Goal: Book appointment/travel/reservation

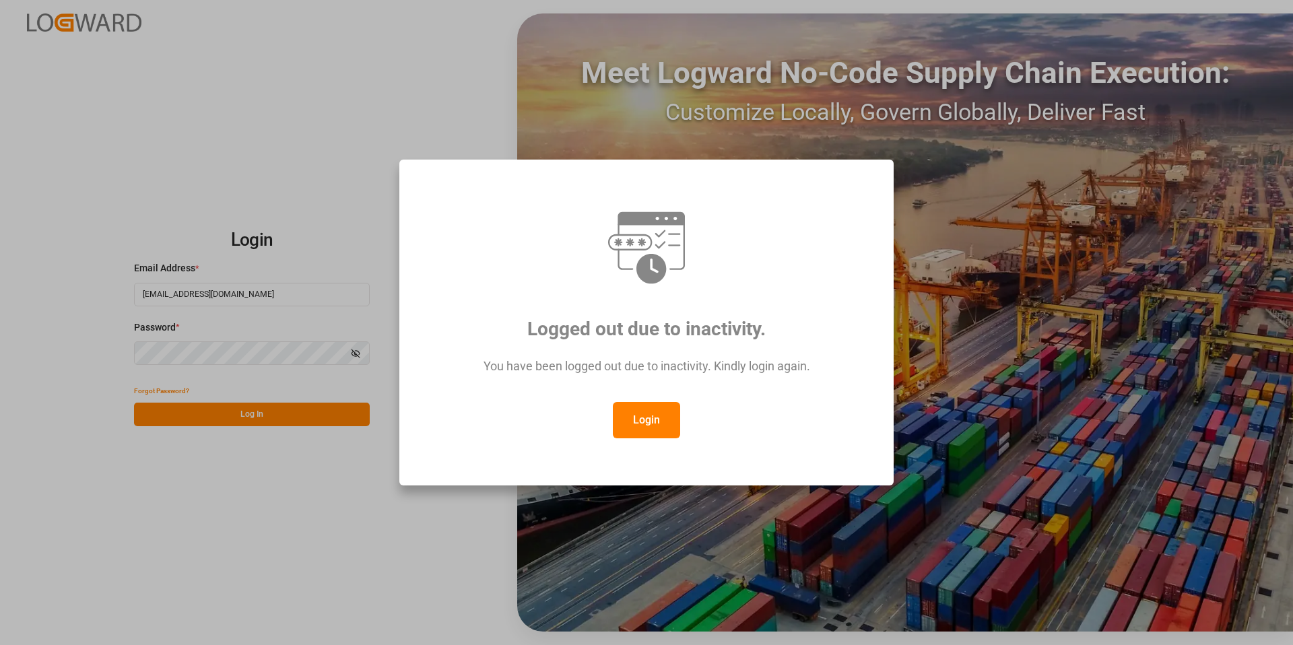
click at [651, 414] on button "Login" at bounding box center [646, 420] width 67 height 36
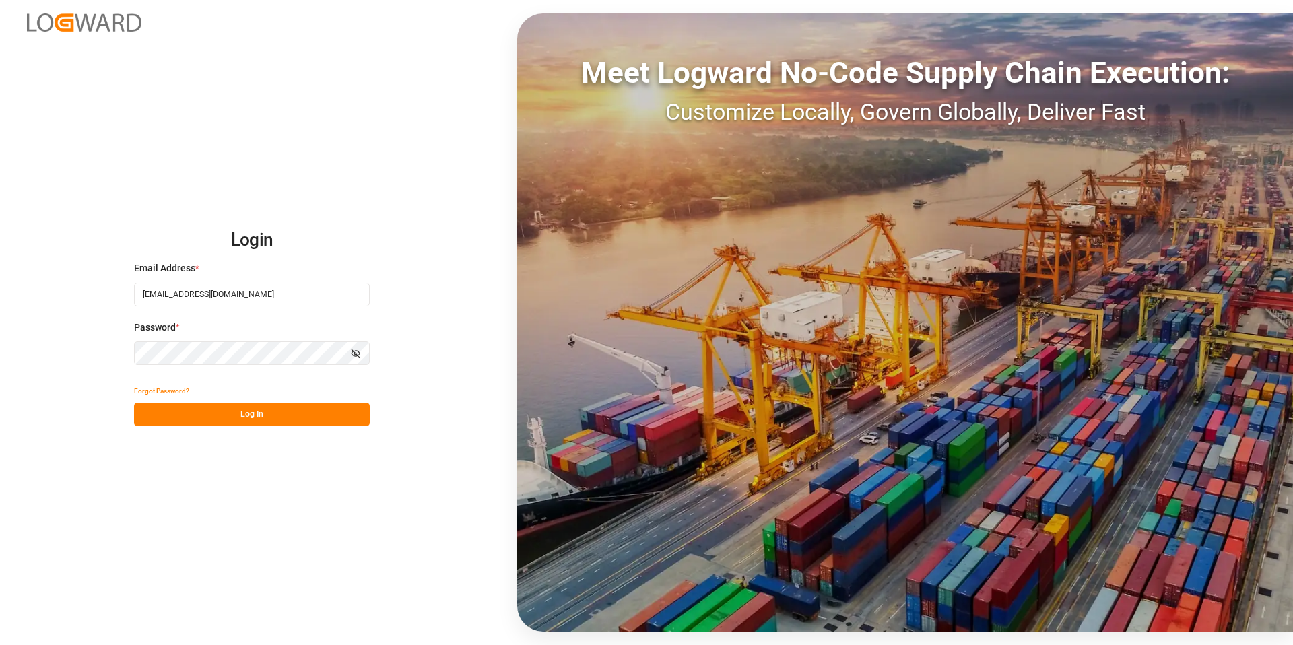
click at [253, 412] on button "Log In" at bounding box center [252, 415] width 236 height 24
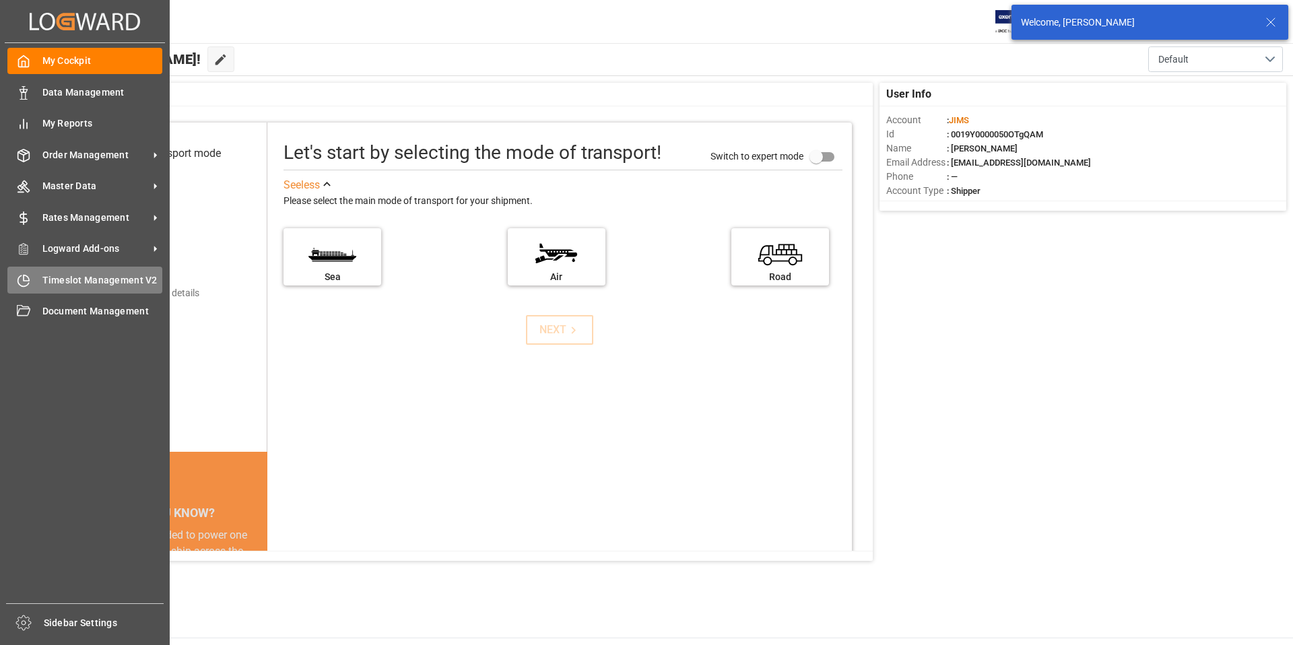
click at [60, 285] on span "Timeslot Management V2" at bounding box center [102, 280] width 121 height 14
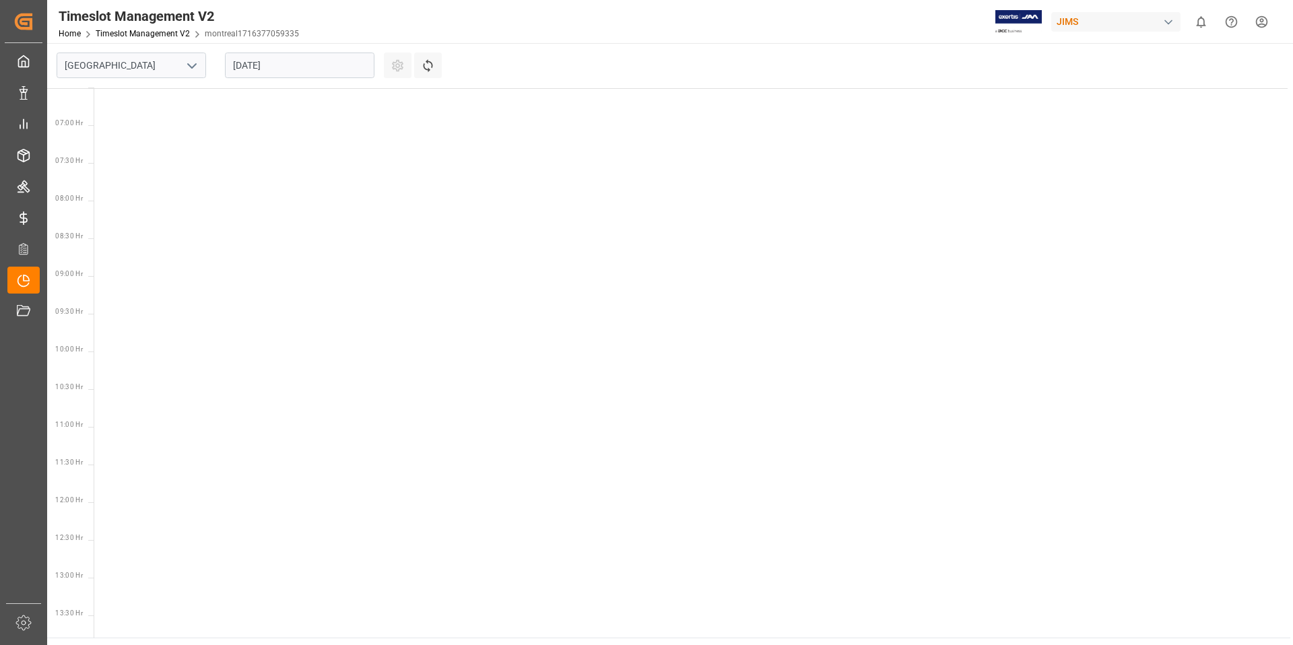
scroll to position [521, 0]
click at [135, 263] on div at bounding box center [693, 472] width 1199 height 1811
click at [197, 68] on icon "open menu" at bounding box center [192, 66] width 16 height 16
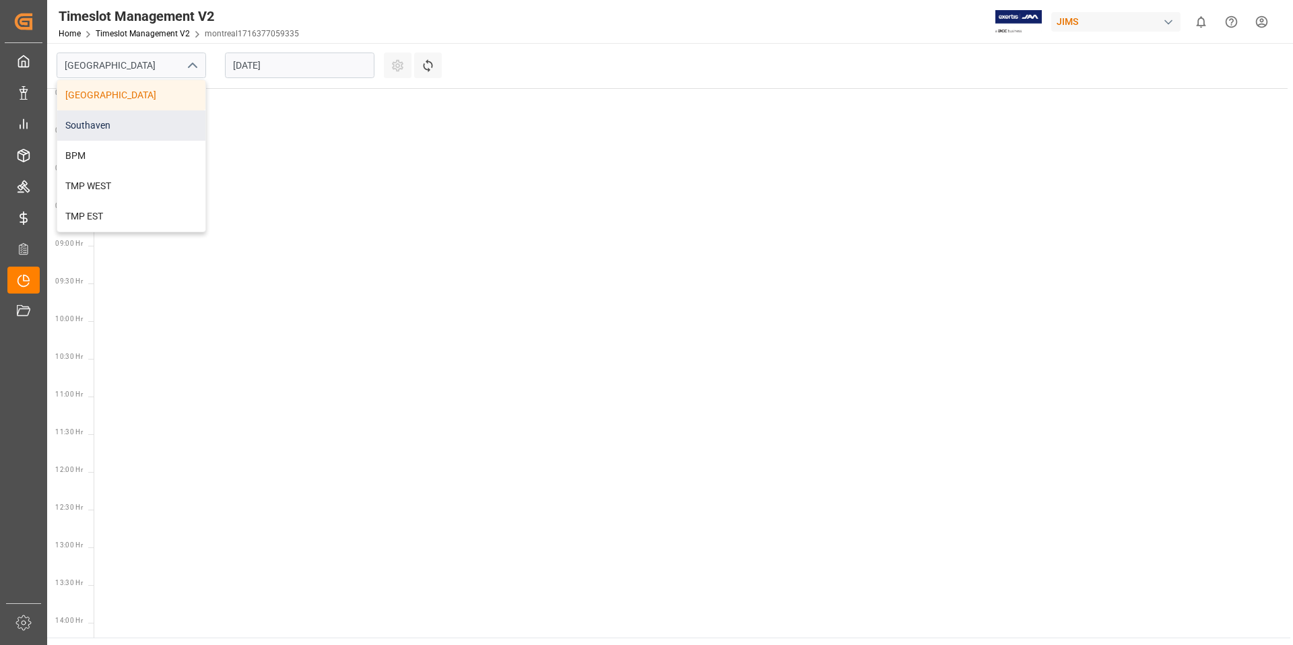
click at [106, 125] on div "Southaven" at bounding box center [131, 125] width 148 height 30
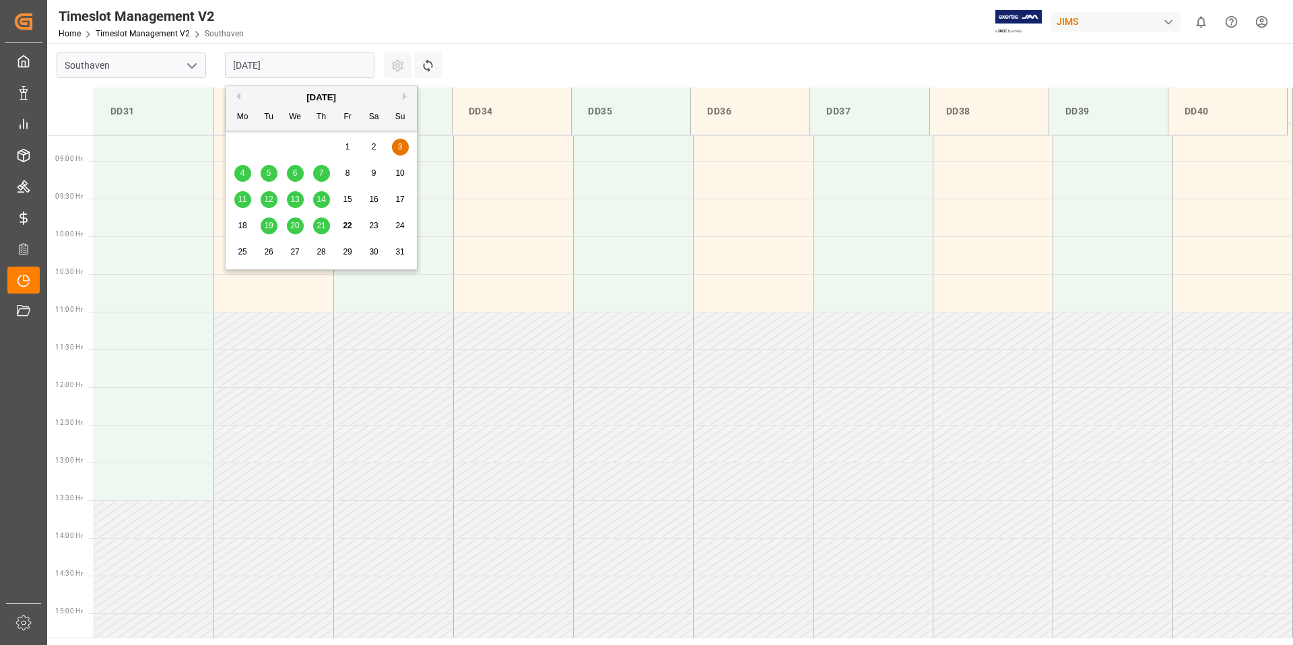
click at [308, 67] on input "[DATE]" at bounding box center [300, 66] width 150 height 26
click at [242, 252] on span "25" at bounding box center [242, 251] width 9 height 9
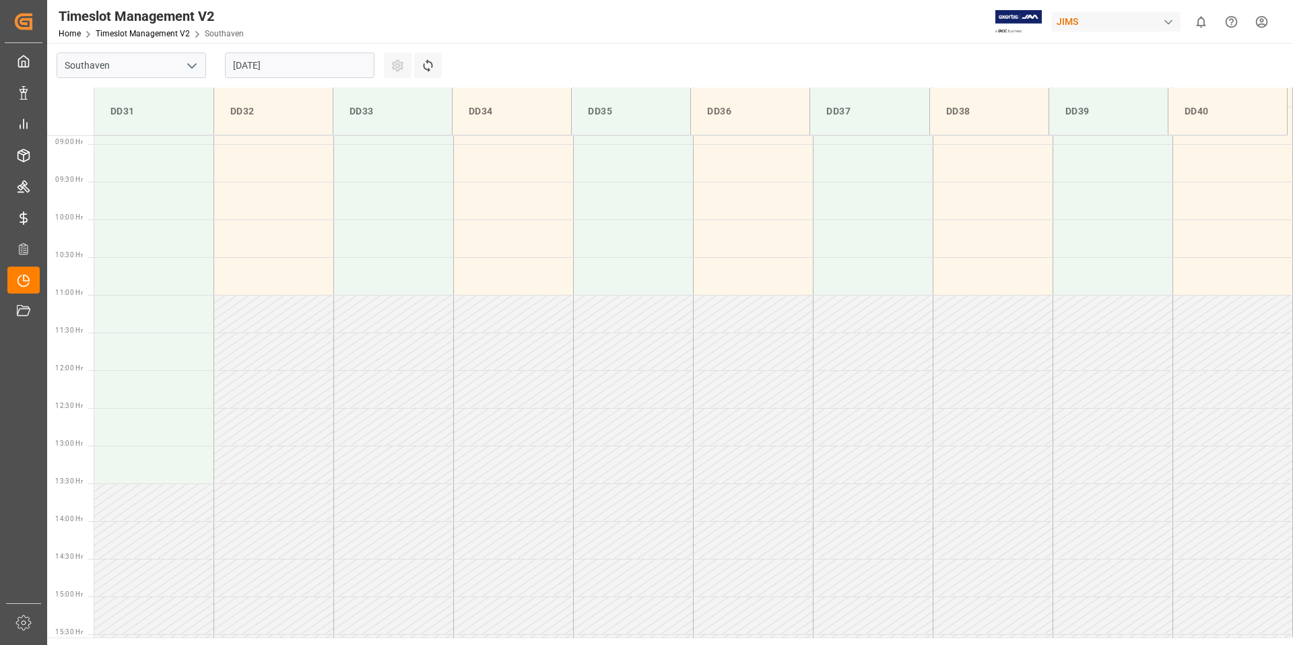
click at [308, 65] on input "[DATE]" at bounding box center [300, 66] width 150 height 26
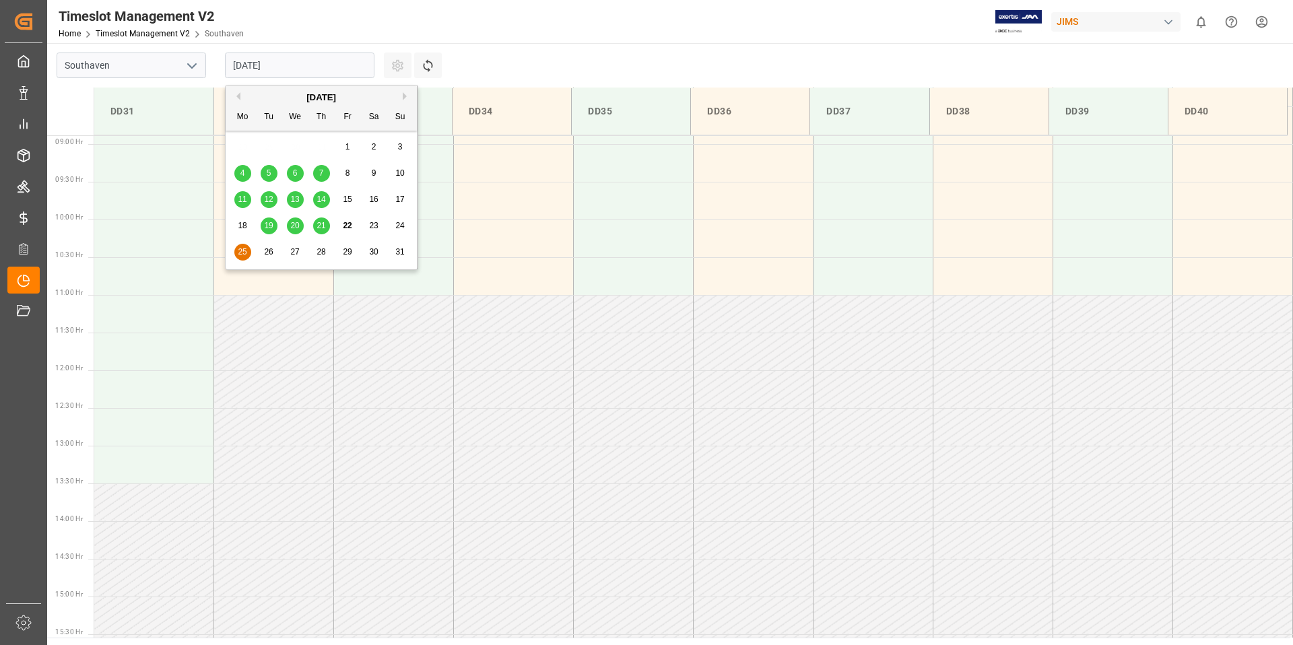
click at [244, 255] on span "25" at bounding box center [242, 251] width 9 height 9
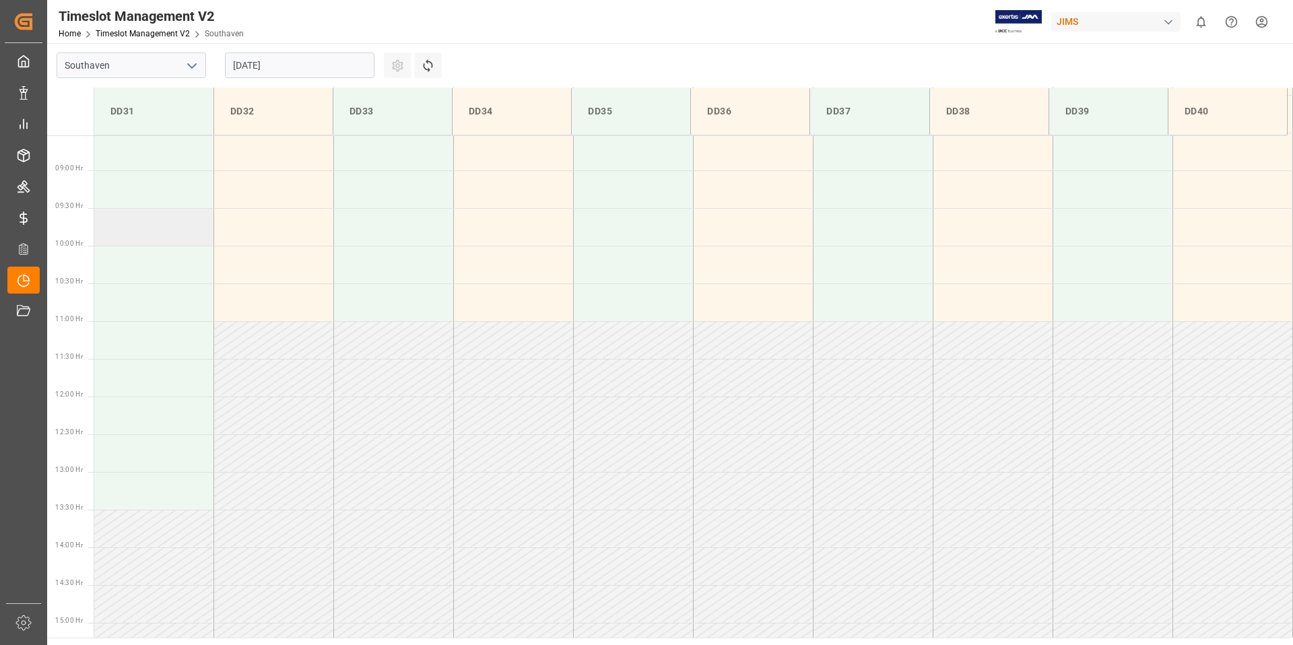
scroll to position [630, 0]
click at [126, 202] on td at bounding box center [154, 203] width 120 height 38
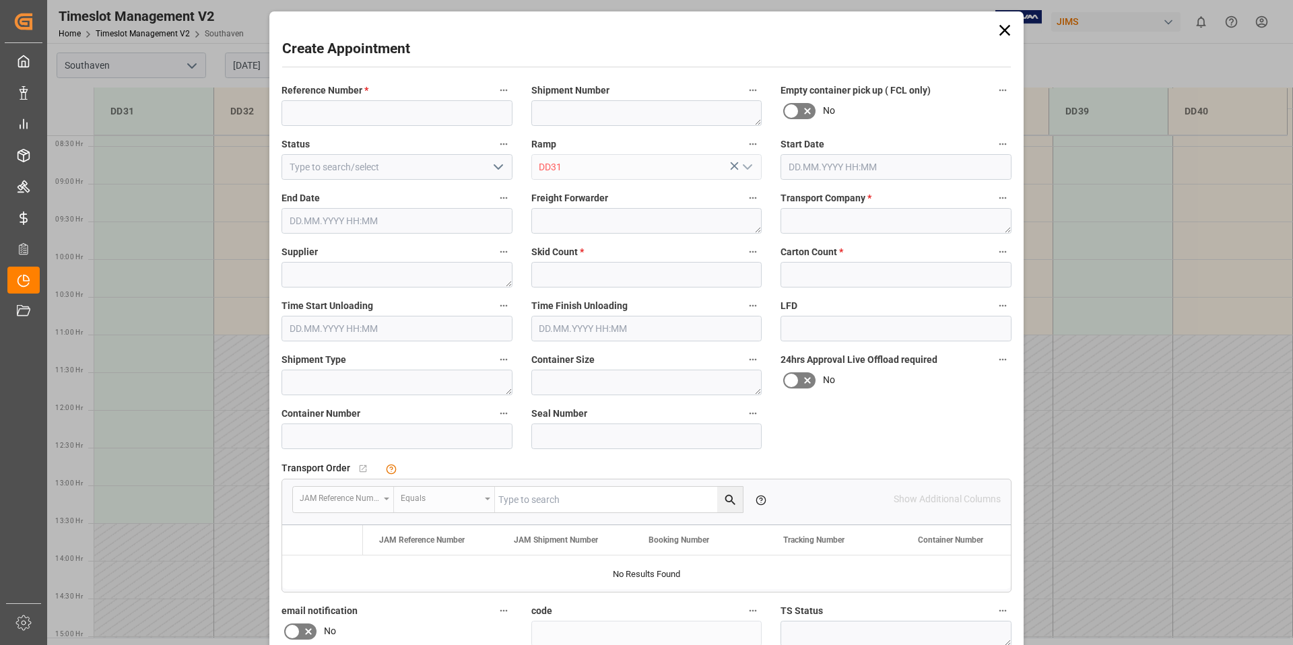
type input "[DATE] 09:00"
type input "[DATE] 09:30"
paste input "22-9738-TW"
type input "22-9738-TW"
click at [818, 220] on textarea at bounding box center [896, 221] width 231 height 26
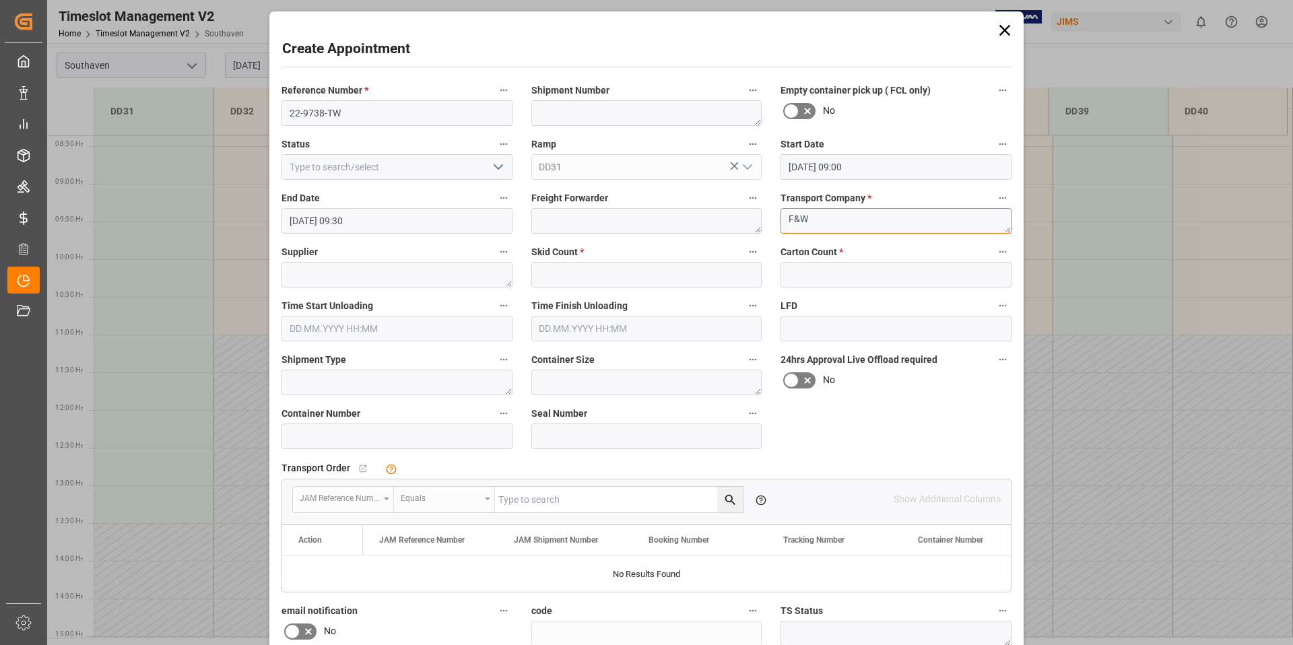
type textarea "F&W"
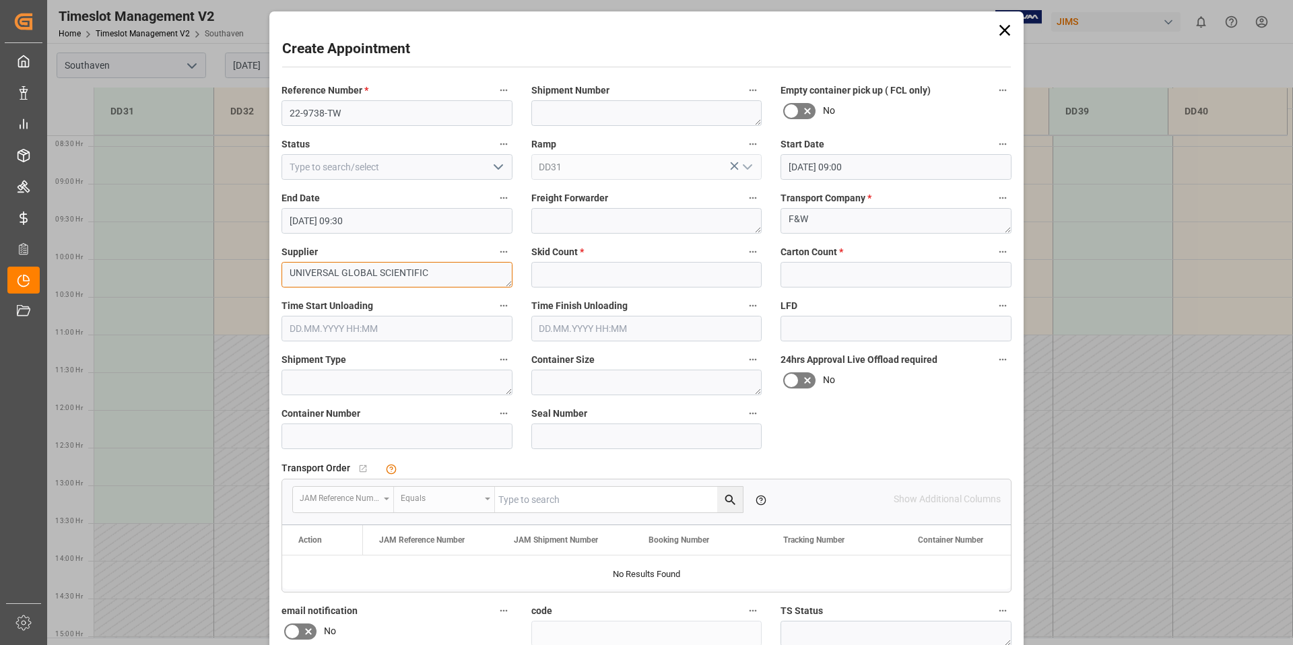
type textarea "UNIVERSAL GLOBAL SCIENTIFIC"
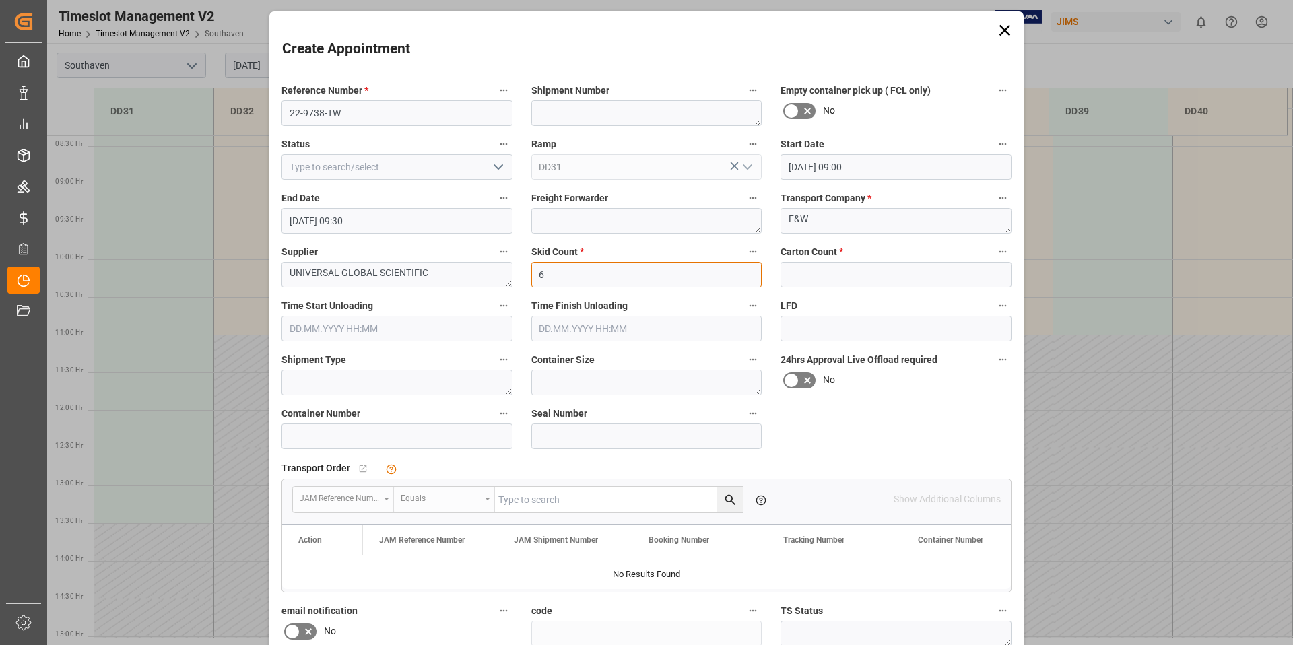
type input "6"
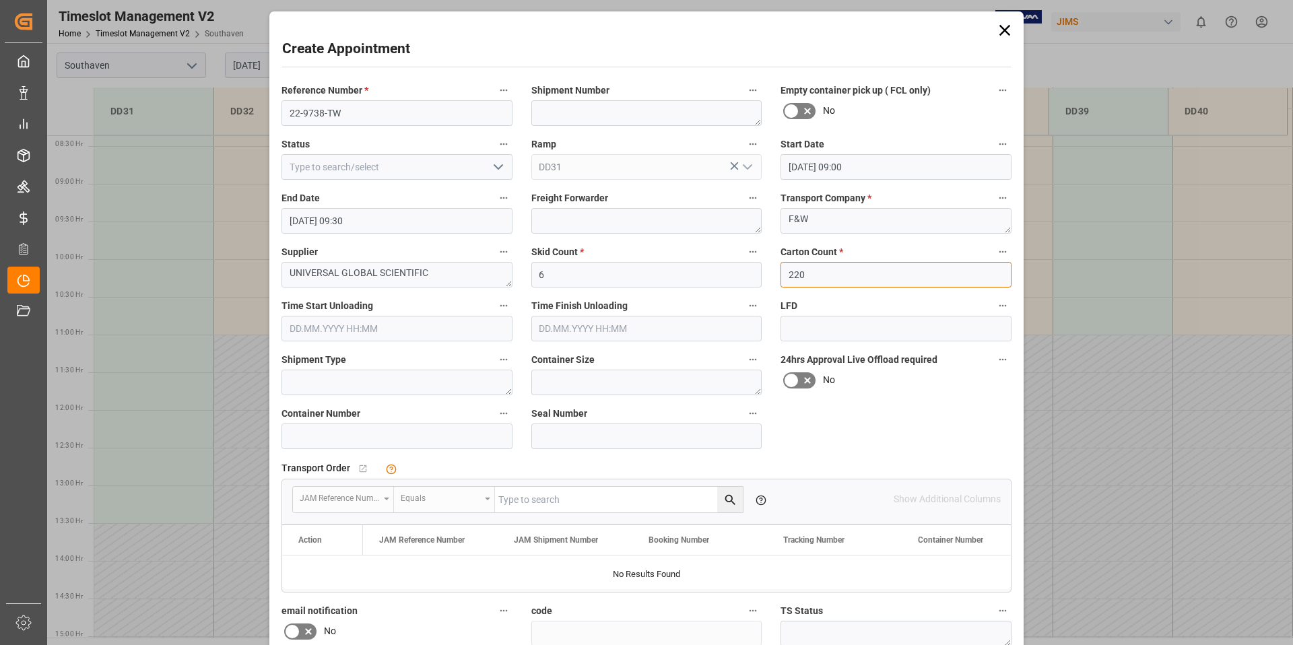
type input "220"
click at [878, 441] on div "Reference Number * 22-9738-TW Shipment Number Empty container pick up ( FCL onl…" at bounding box center [646, 418] width 749 height 682
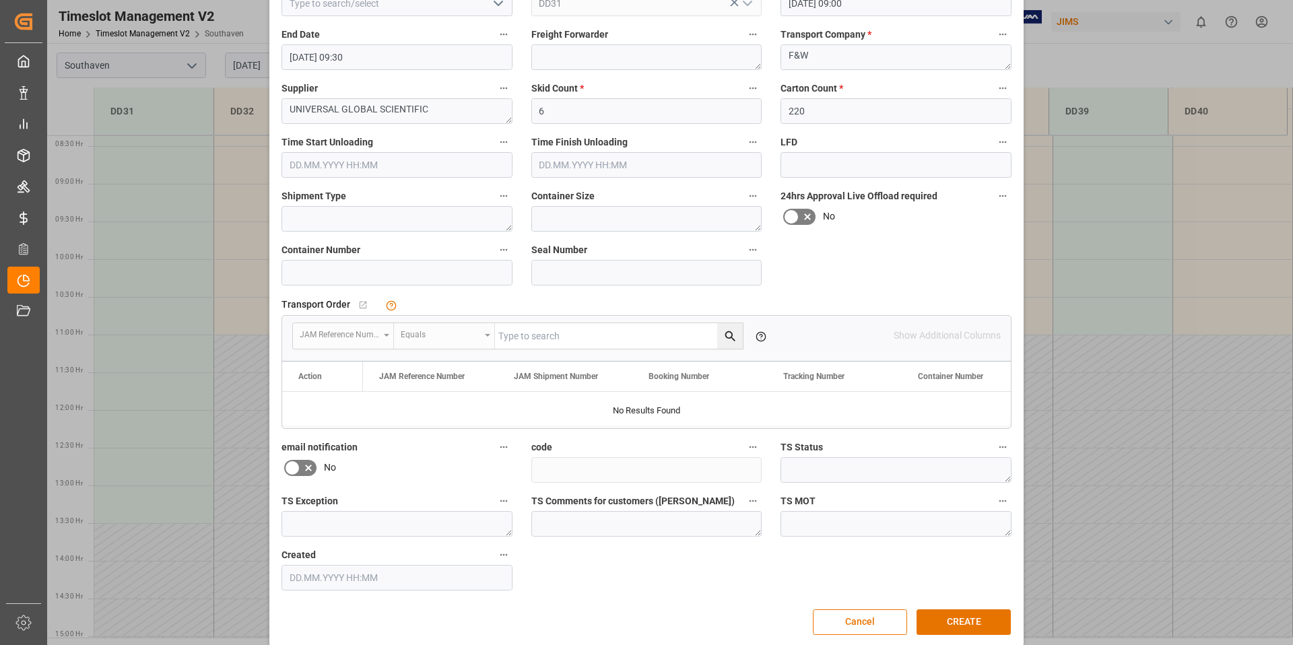
scroll to position [178, 0]
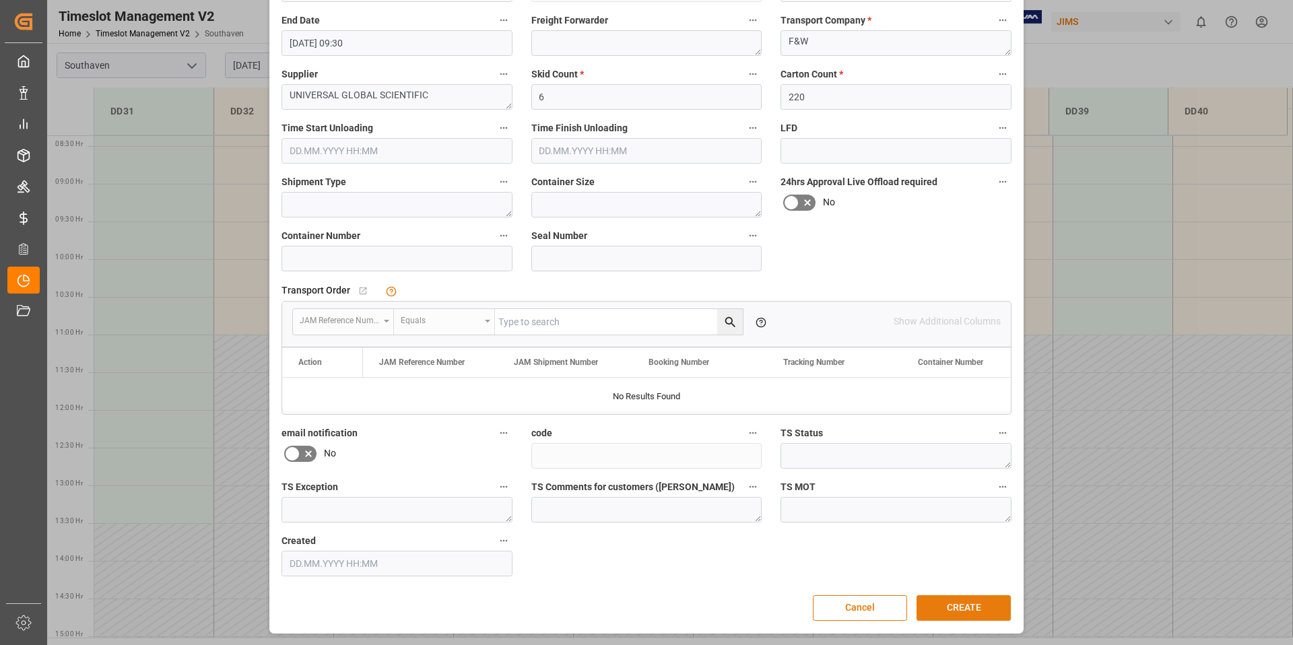
click at [970, 614] on button "CREATE" at bounding box center [964, 608] width 94 height 26
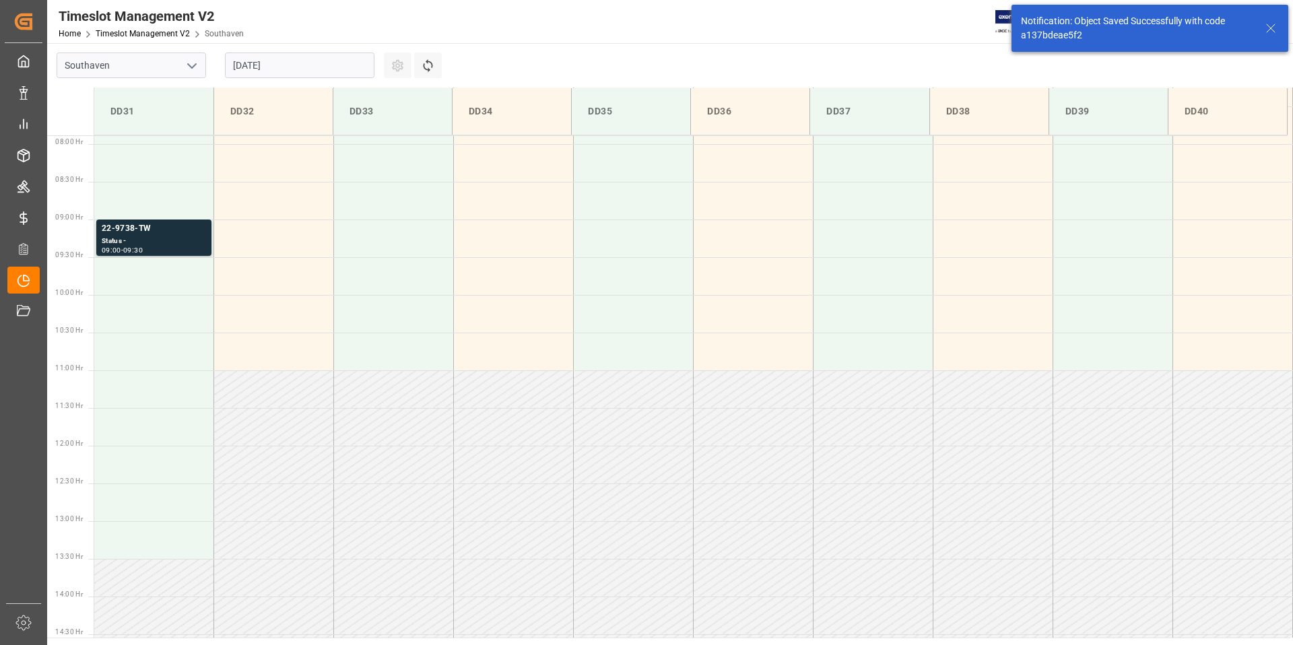
scroll to position [595, 0]
drag, startPoint x: 1096, startPoint y: 34, endPoint x: 1032, endPoint y: 36, distance: 64.7
click at [1022, 32] on div "Notification: Object Saved Successfully with code a137bdeae5f2" at bounding box center [1137, 28] width 232 height 28
copy div "a137bdeae5f2"
